Goal: Find specific page/section: Find specific page/section

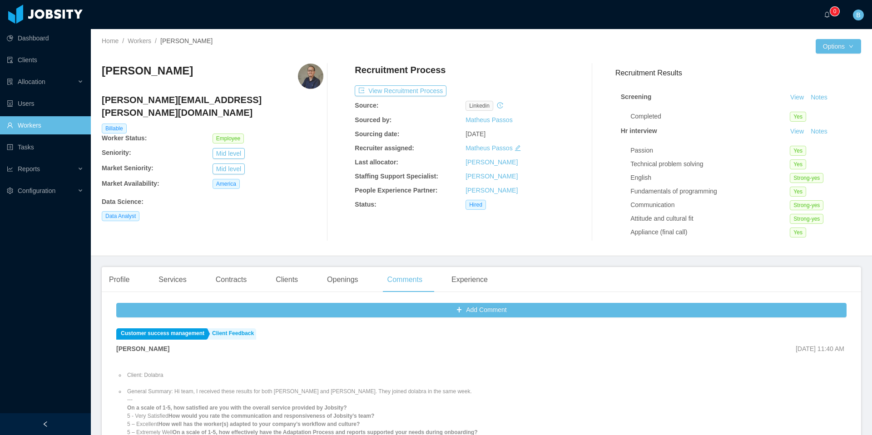
click at [55, 125] on link "Workers" at bounding box center [45, 125] width 77 height 18
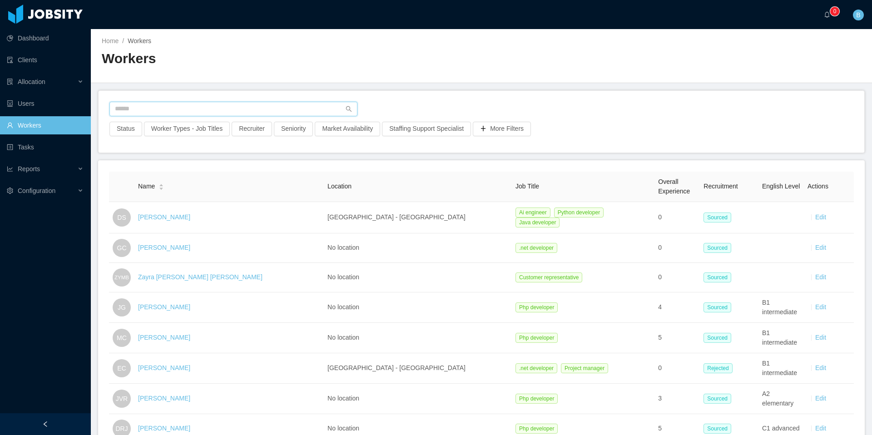
click at [196, 111] on input "text" at bounding box center [234, 109] width 248 height 15
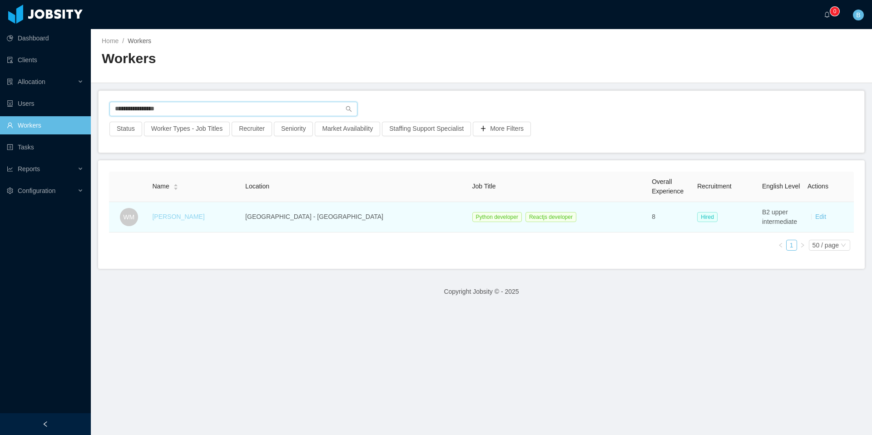
type input "**********"
click at [199, 218] on link "[PERSON_NAME]" at bounding box center [178, 216] width 52 height 7
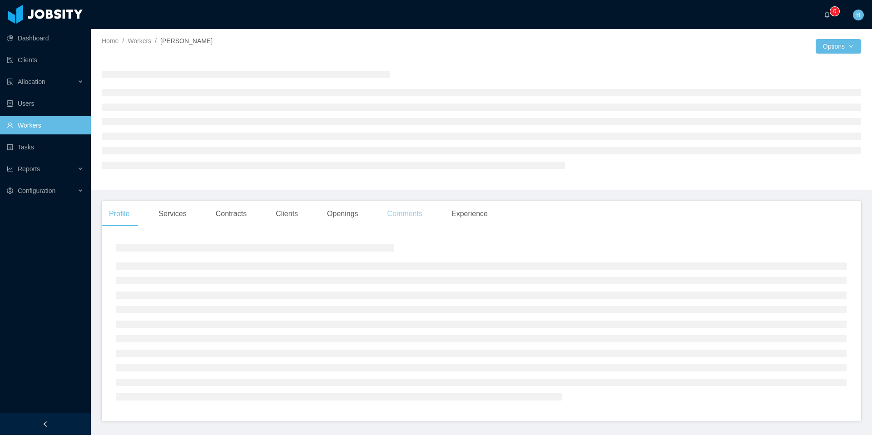
click at [411, 214] on div "Comments" at bounding box center [405, 213] width 50 height 25
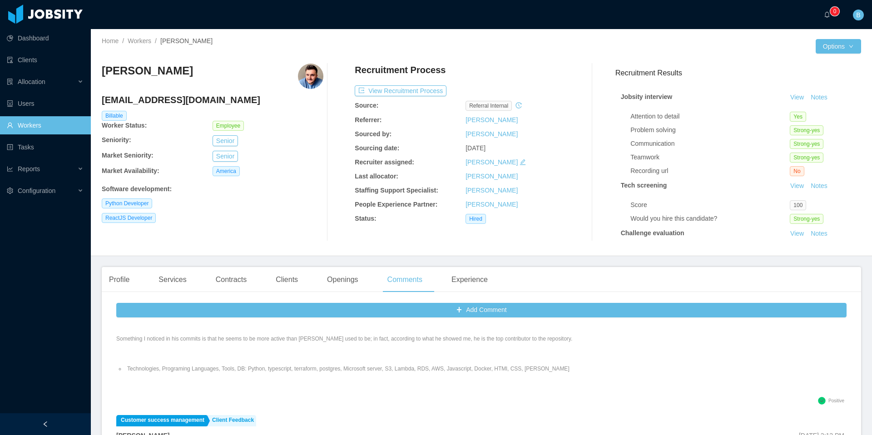
scroll to position [134, 0]
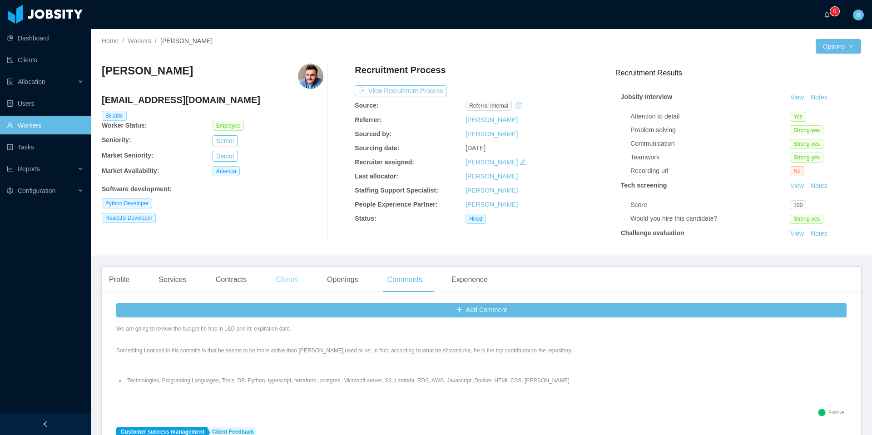
click at [279, 277] on div "Clients" at bounding box center [287, 279] width 37 height 25
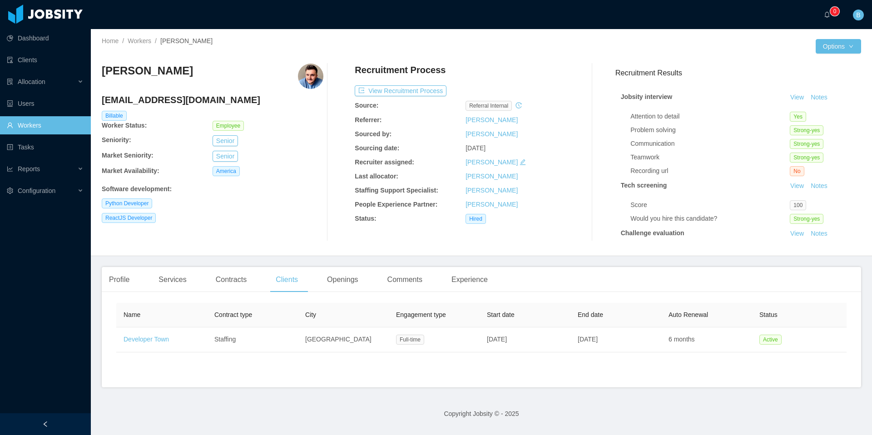
click at [35, 125] on link "Workers" at bounding box center [45, 125] width 77 height 18
